Goal: Task Accomplishment & Management: Manage account settings

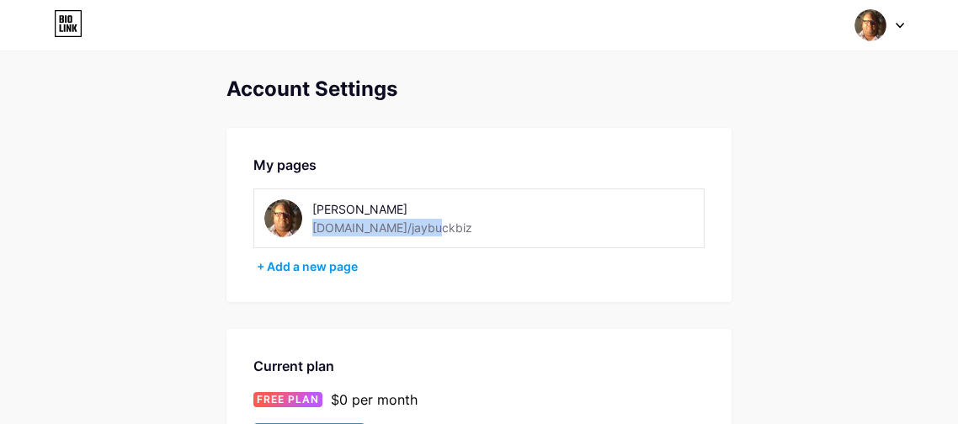
drag, startPoint x: 418, startPoint y: 225, endPoint x: 313, endPoint y: 224, distance: 105.2
click at [313, 224] on div "[PERSON_NAME] [DOMAIN_NAME]/jaybuckbiz" at bounding box center [431, 219] width 238 height 38
copy div "[DOMAIN_NAME]/jaybuckbiz"
click at [64, 24] on icon at bounding box center [65, 28] width 2 height 8
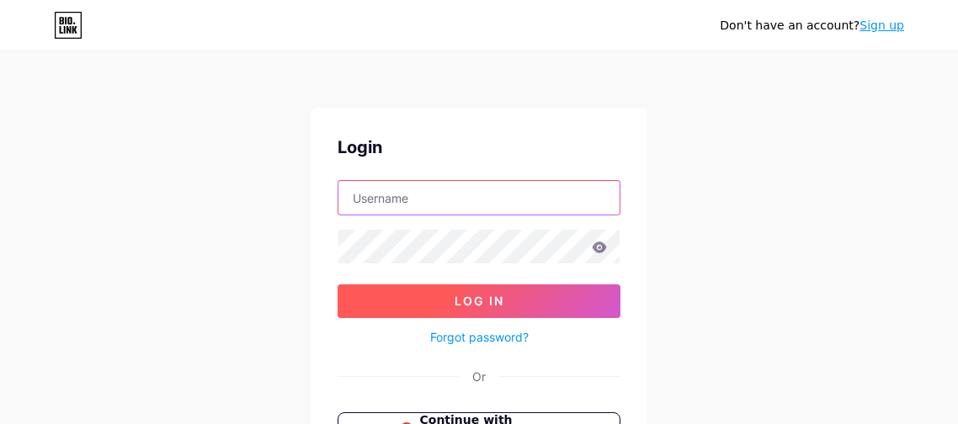
type input "[EMAIL_ADDRESS][DOMAIN_NAME]"
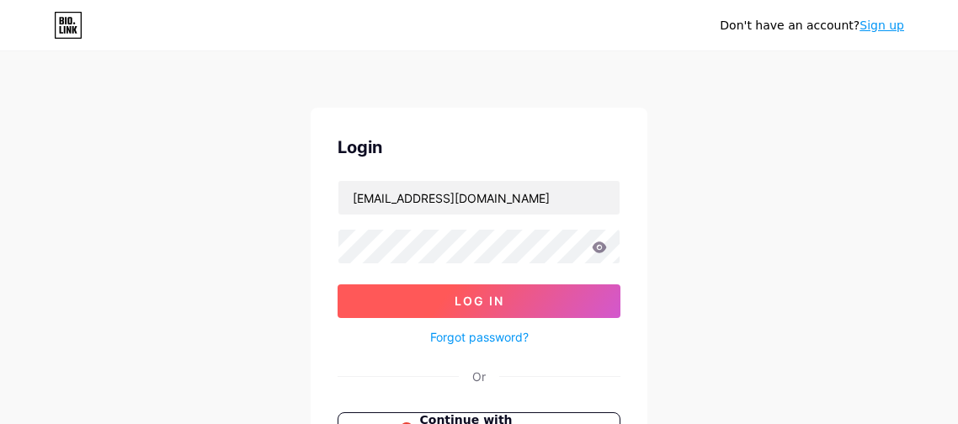
click at [477, 301] on span "Log In" at bounding box center [480, 301] width 50 height 14
